Goal: Information Seeking & Learning: Learn about a topic

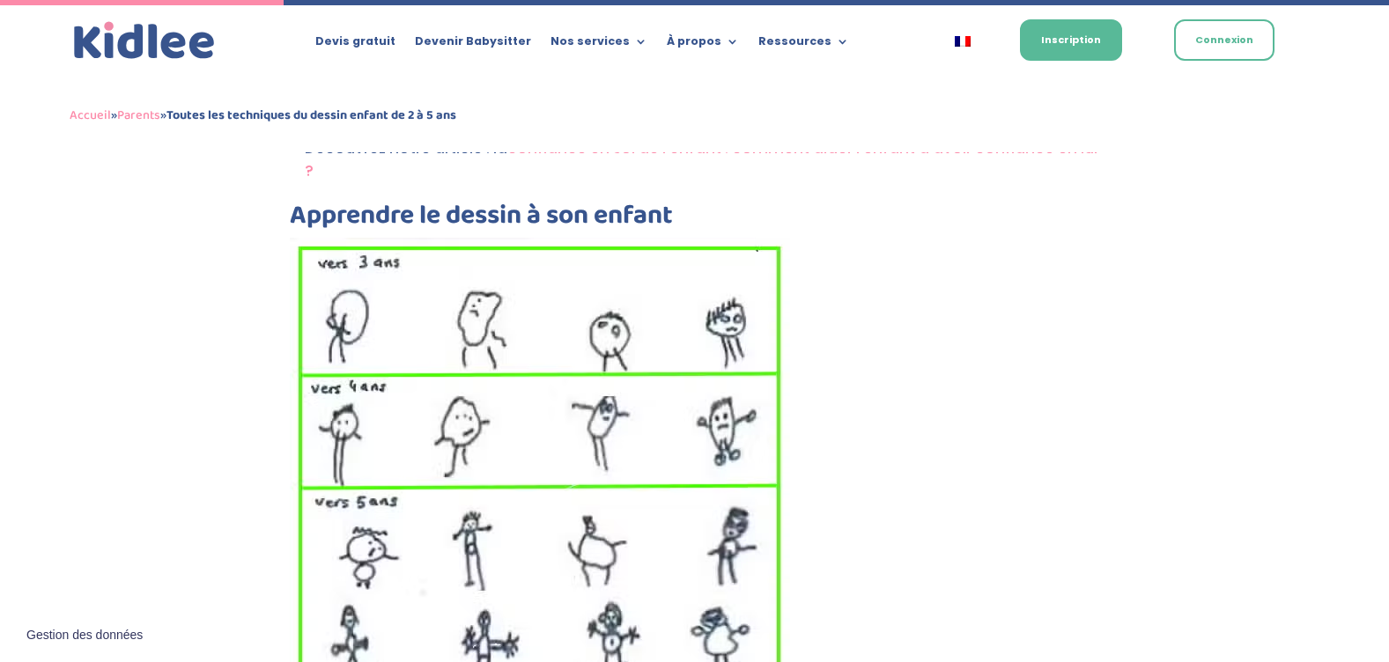
scroll to position [1274, 0]
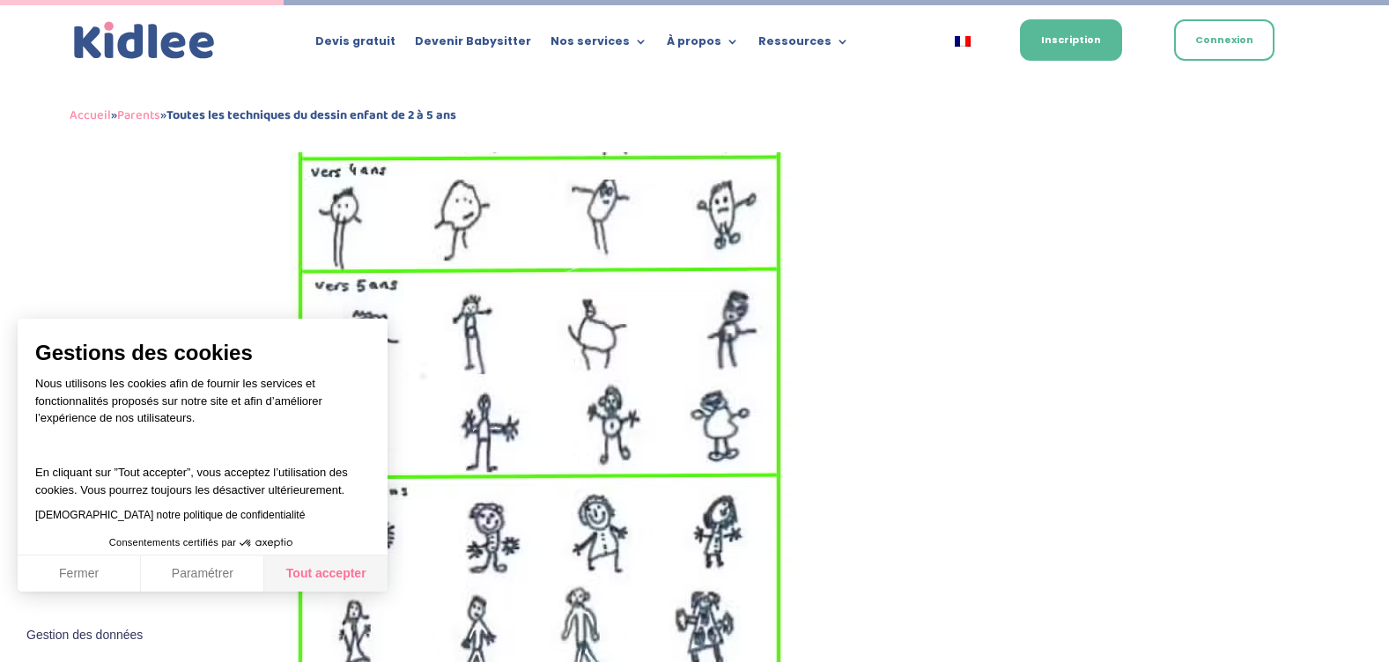
click at [311, 574] on button "Tout accepter" at bounding box center [325, 574] width 123 height 37
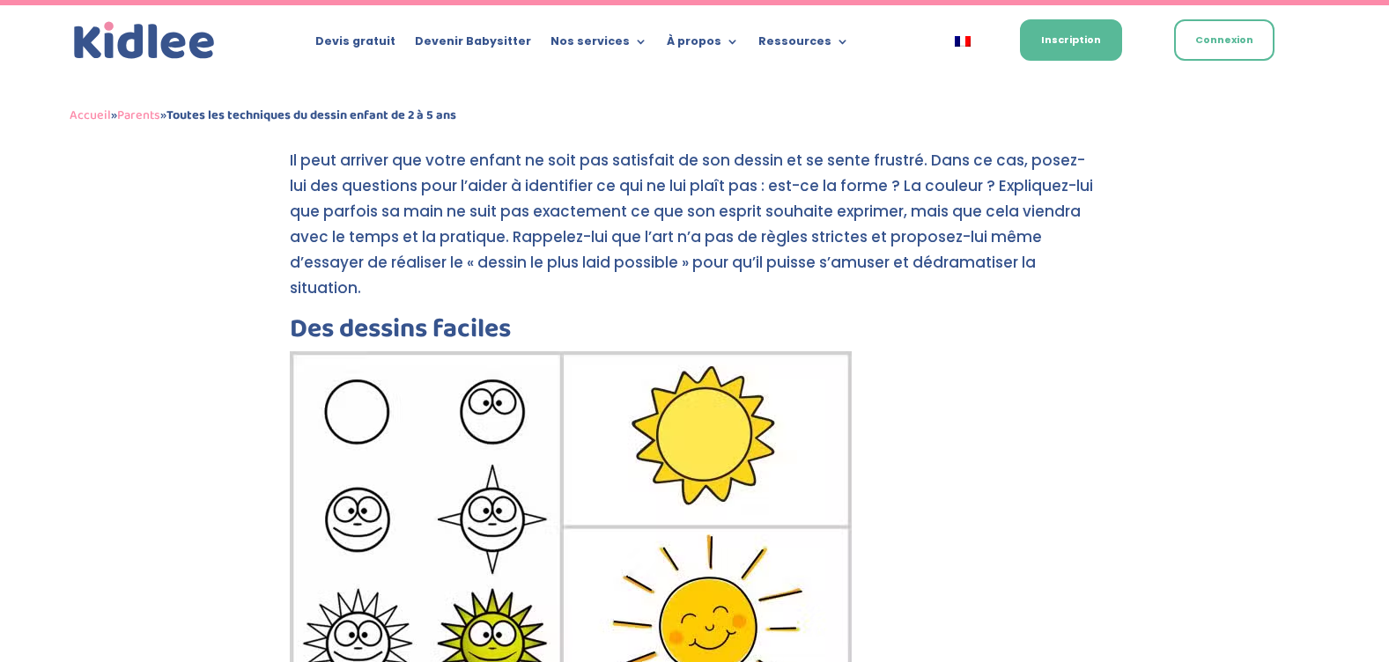
scroll to position [6294, 0]
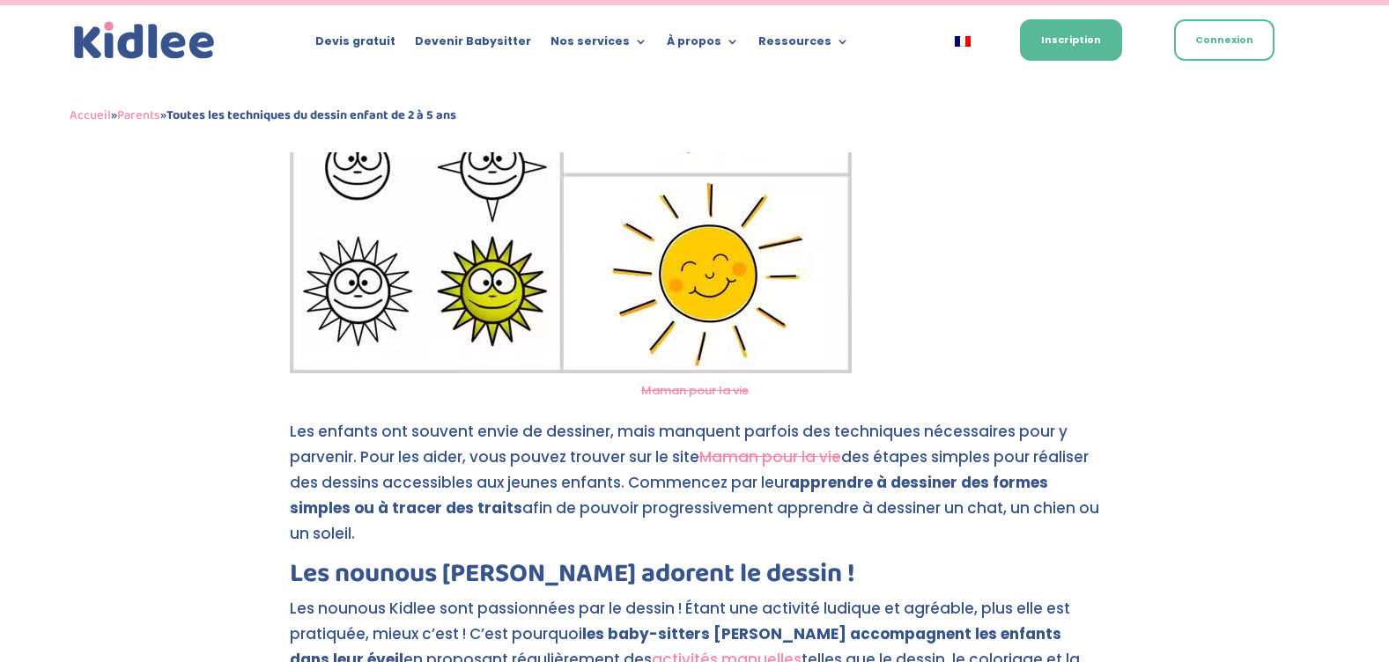
click at [544, 561] on h2 "Les nounous [PERSON_NAME] adorent le dessin !" at bounding box center [695, 578] width 810 height 35
click at [694, 624] on strong "les baby-sitters [PERSON_NAME] accompagnent les enfants dans leur éveil" at bounding box center [676, 647] width 772 height 47
click at [652, 649] on link "activités manuelles" at bounding box center [727, 659] width 150 height 21
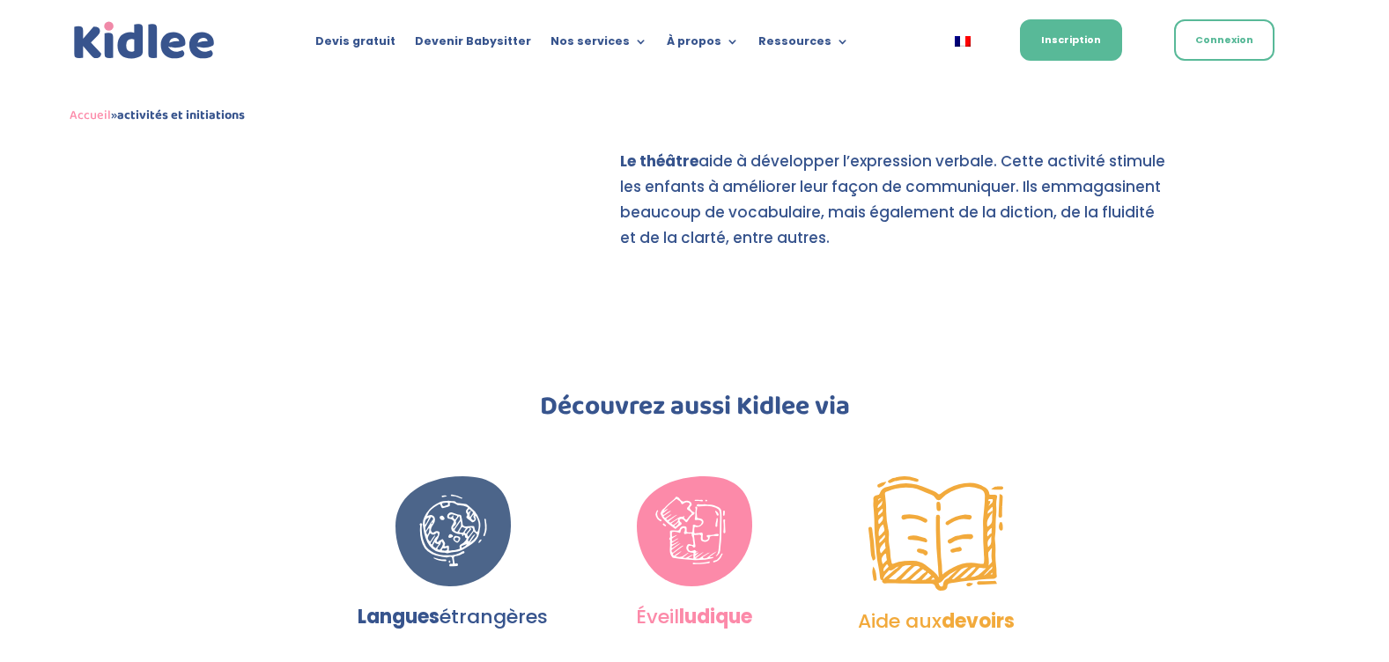
scroll to position [1057, 0]
